Goal: Information Seeking & Learning: Learn about a topic

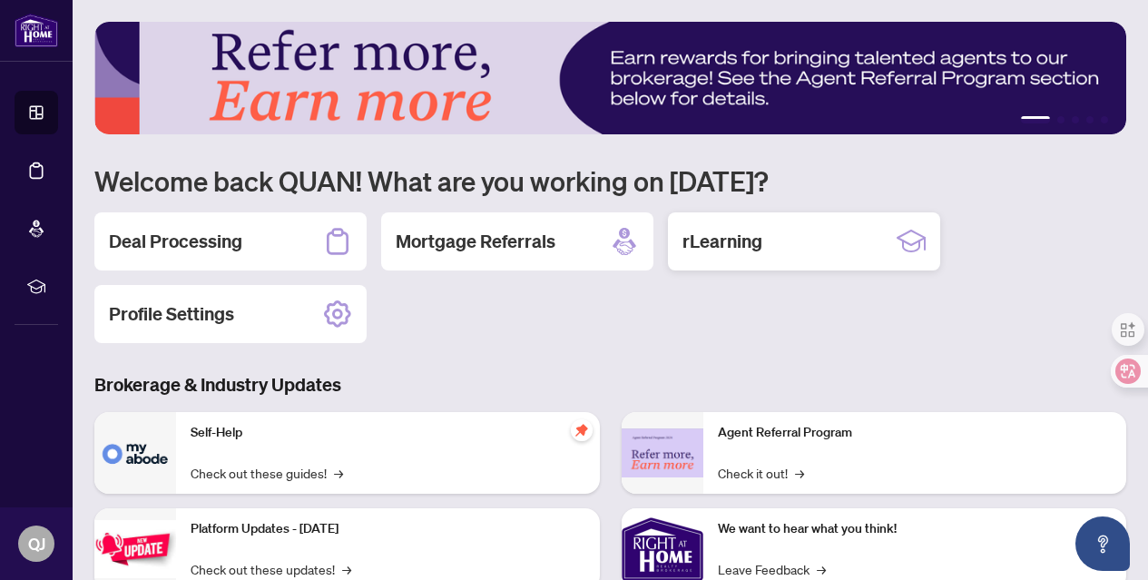
click at [799, 245] on div "rLearning" at bounding box center [804, 241] width 272 height 58
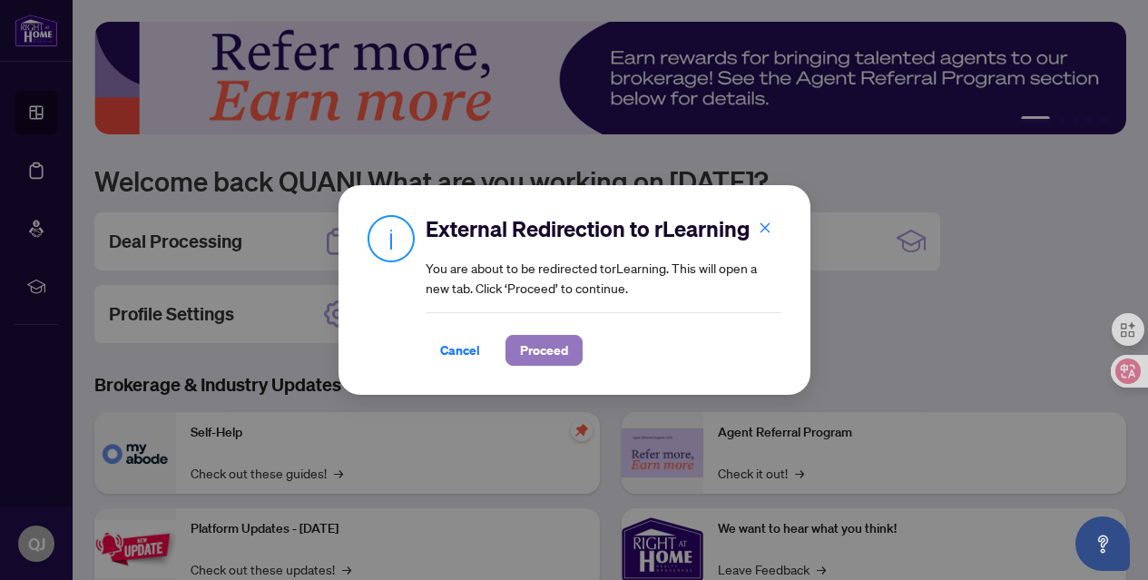
click at [560, 354] on span "Proceed" at bounding box center [544, 350] width 48 height 29
